Goal: Task Accomplishment & Management: Manage account settings

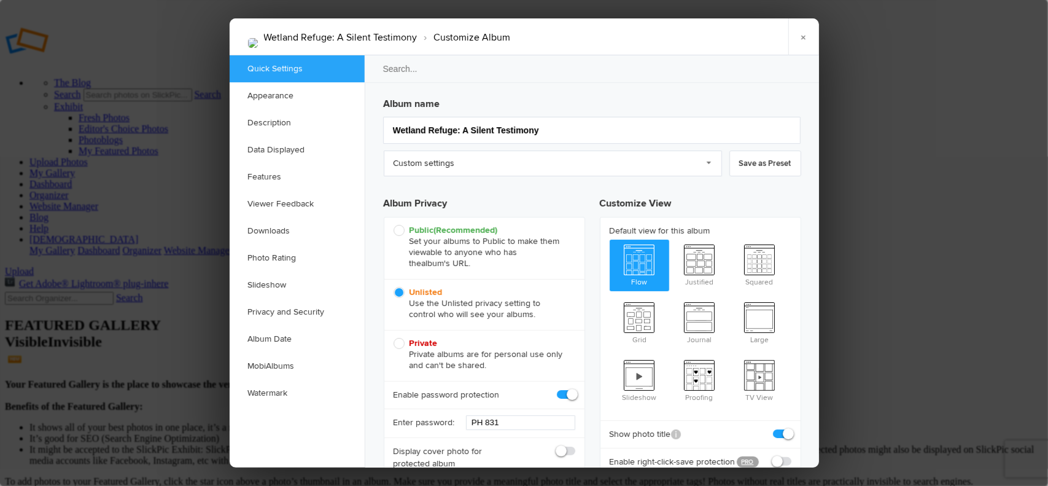
click at [575, 389] on span at bounding box center [575, 389] width 0 height 0
click at [575, 389] on input "checkbox" at bounding box center [575, 388] width 1 height 1
checkbox input "false"
click at [762, 39] on div "Wetland Refuge: A Silent Testimony › Customize Album × Saving Saved" at bounding box center [524, 36] width 589 height 37
click at [804, 34] on link "×" at bounding box center [803, 36] width 31 height 37
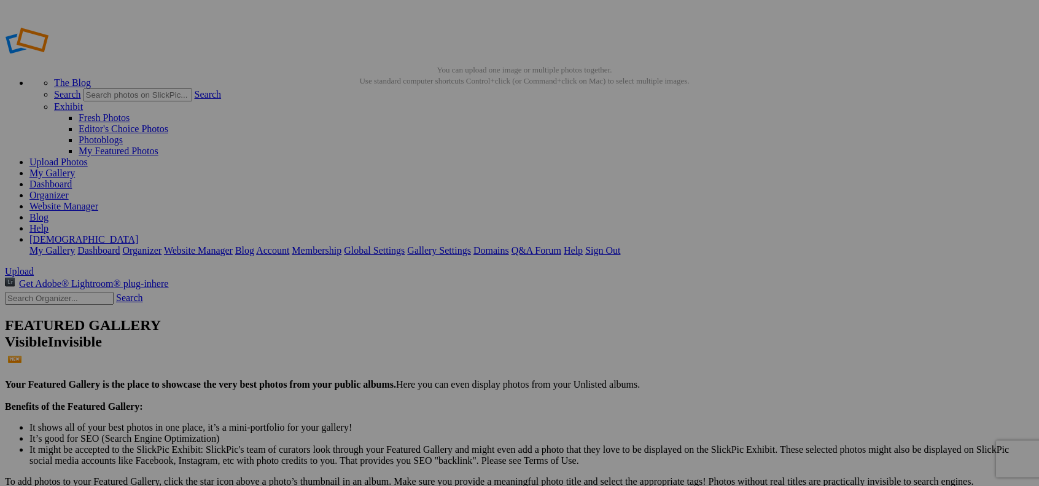
click at [138, 234] on link "[DEMOGRAPHIC_DATA]" at bounding box center [83, 239] width 109 height 10
click at [75, 168] on link "My Gallery" at bounding box center [51, 173] width 45 height 10
